Goal: Task Accomplishment & Management: Use online tool/utility

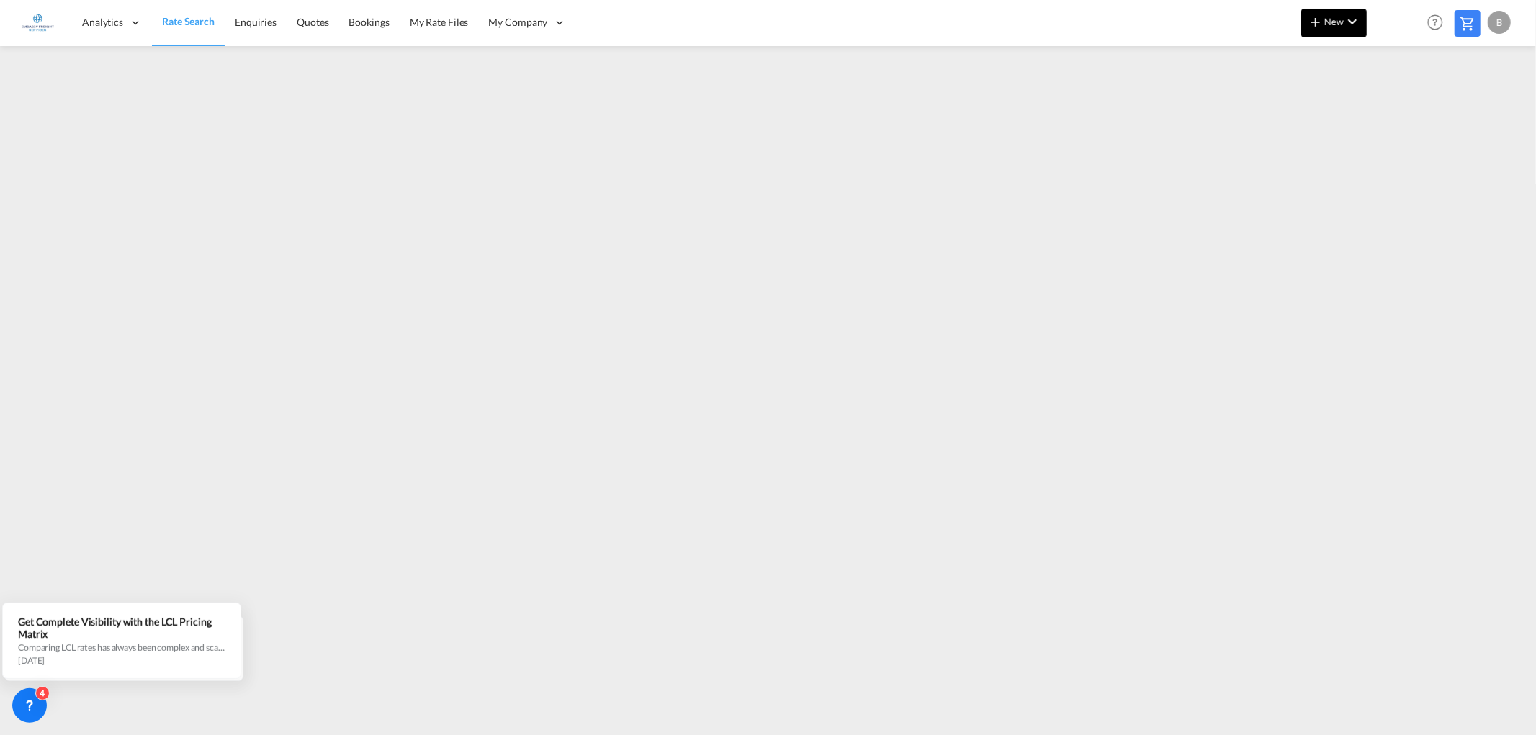
click at [1328, 18] on span "New" at bounding box center [1334, 22] width 54 height 12
click at [1435, 104] on div "Ratesheet" at bounding box center [1412, 108] width 53 height 36
click at [1330, 30] on button "New" at bounding box center [1335, 23] width 66 height 29
click at [1402, 112] on span "Ratesheet" at bounding box center [1394, 108] width 16 height 29
click at [1350, 25] on md-icon "icon-chevron-down" at bounding box center [1352, 21] width 17 height 17
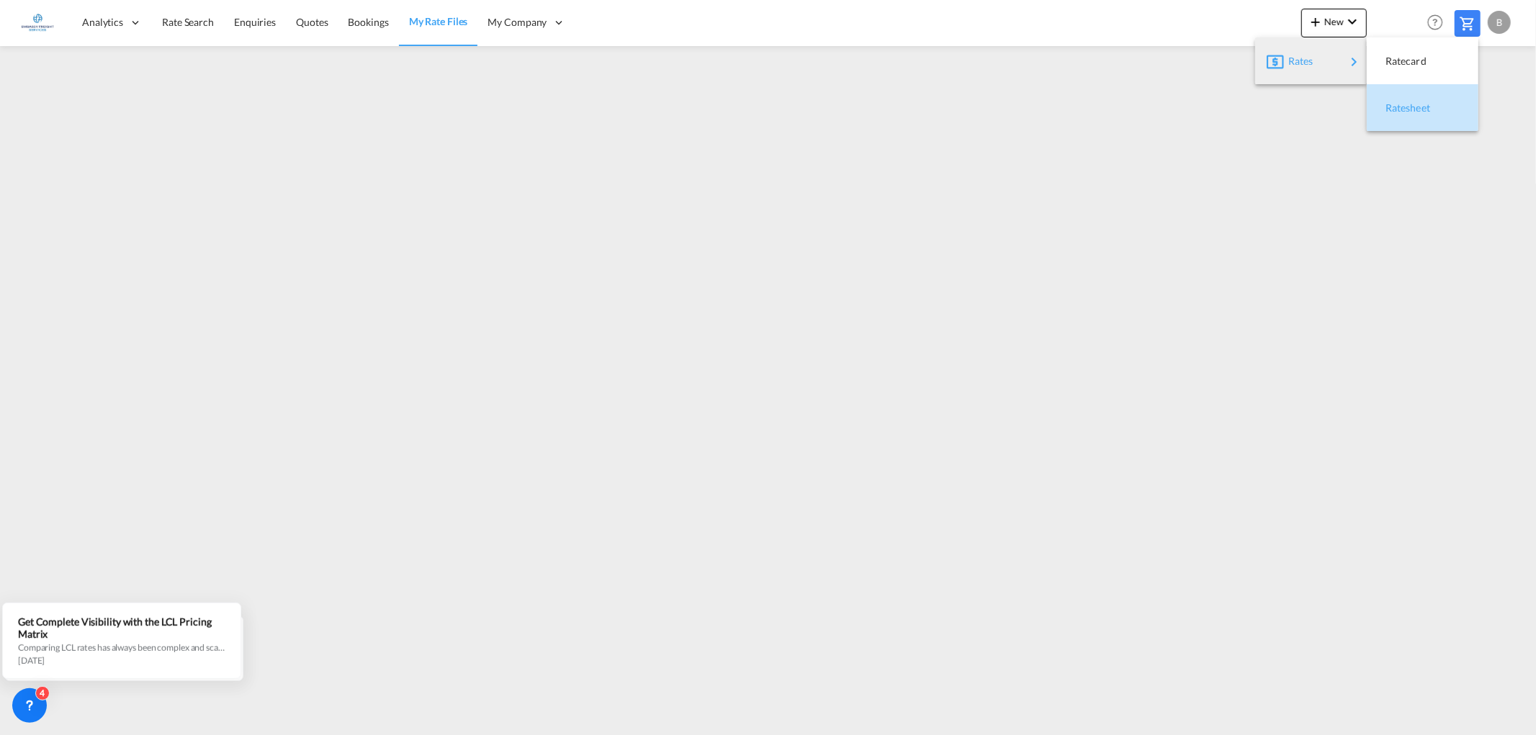
click at [1448, 114] on div "Ratesheet" at bounding box center [1423, 108] width 89 height 36
click at [1335, 22] on span "New" at bounding box center [1334, 22] width 54 height 12
click at [1402, 102] on span "Ratesheet" at bounding box center [1394, 108] width 16 height 29
click at [1349, 15] on md-icon "icon-chevron-down" at bounding box center [1352, 21] width 17 height 17
click at [1402, 110] on span "Ratesheet" at bounding box center [1394, 108] width 16 height 29
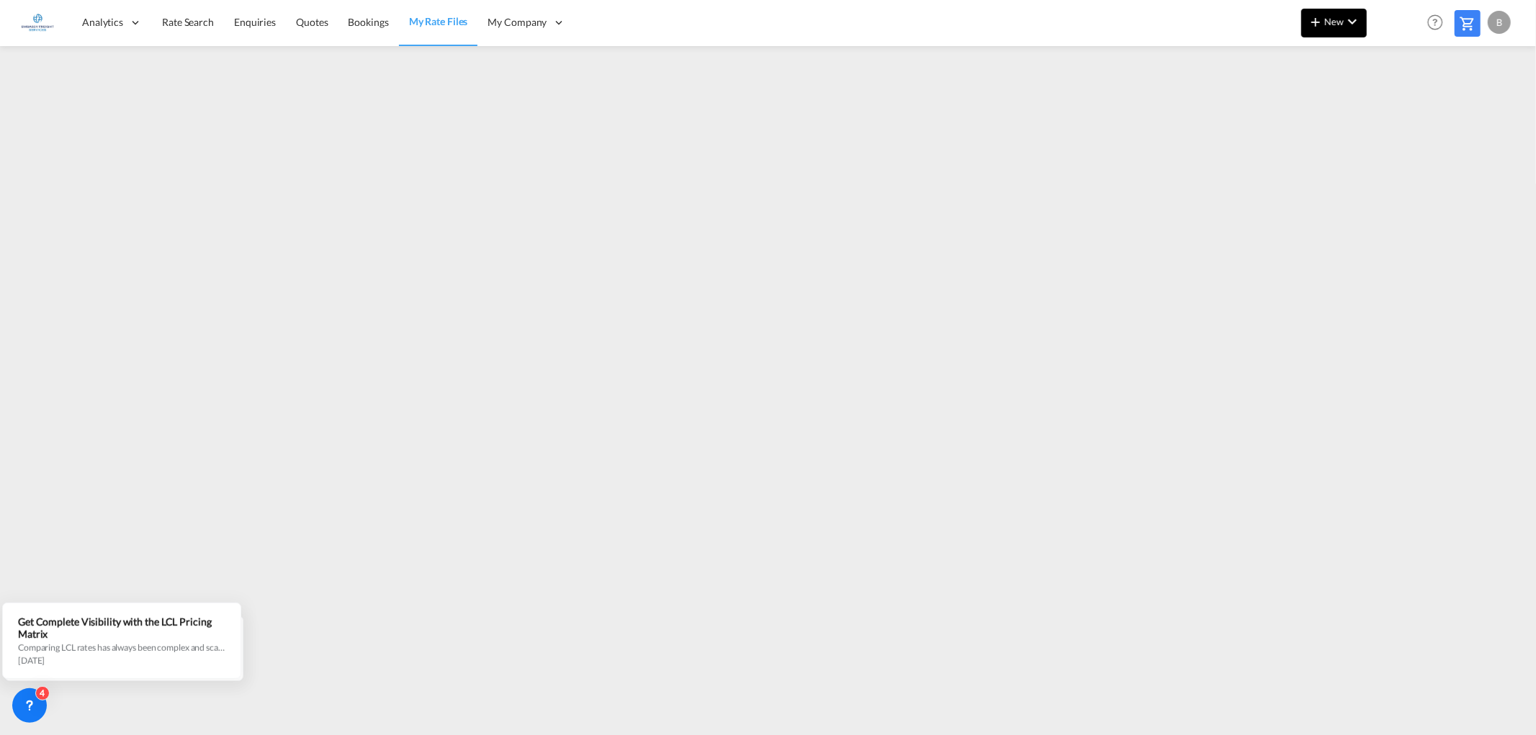
click at [1344, 19] on md-icon "icon-chevron-down" at bounding box center [1352, 21] width 17 height 17
click at [1402, 105] on span "Ratesheet" at bounding box center [1394, 108] width 16 height 29
click at [1354, 17] on md-icon "icon-chevron-down" at bounding box center [1352, 21] width 17 height 17
click at [1386, 109] on span "Ratesheet" at bounding box center [1394, 108] width 16 height 29
